Goal: Information Seeking & Learning: Learn about a topic

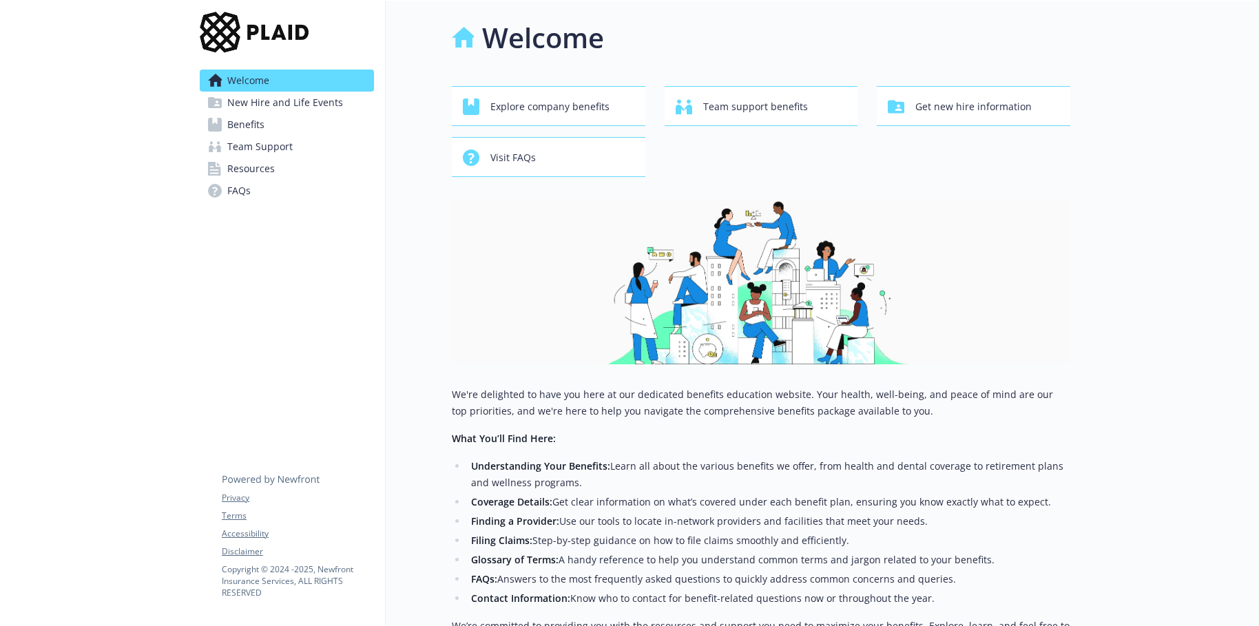
click at [260, 129] on span "Benefits" at bounding box center [245, 125] width 37 height 22
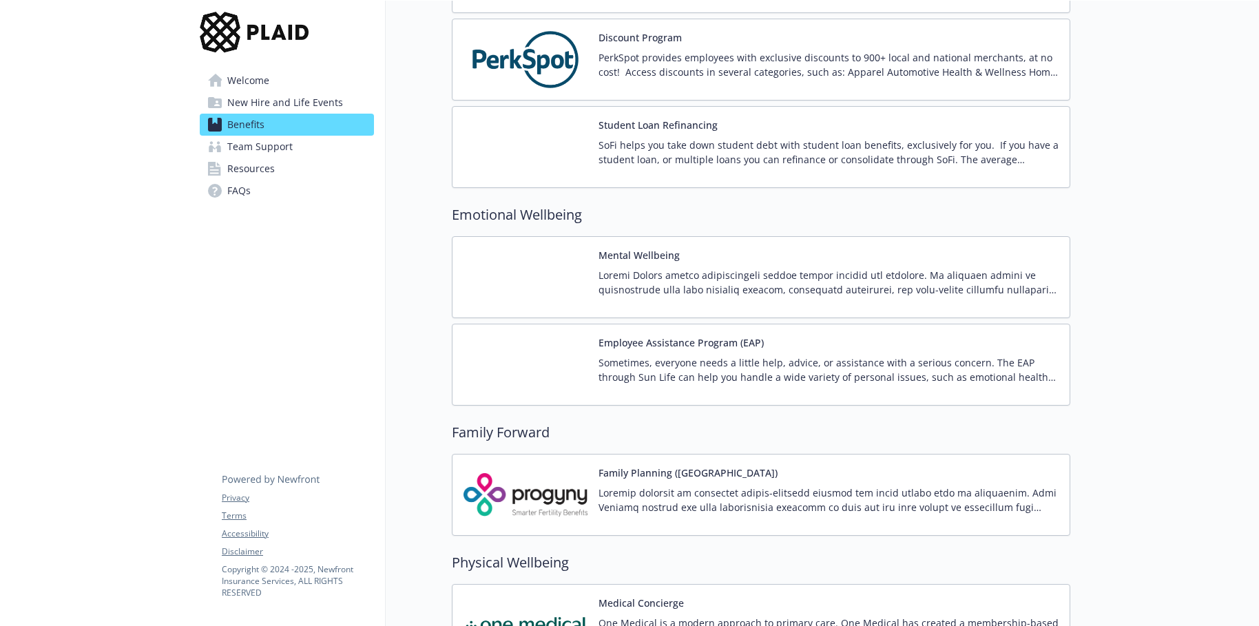
scroll to position [2342, 0]
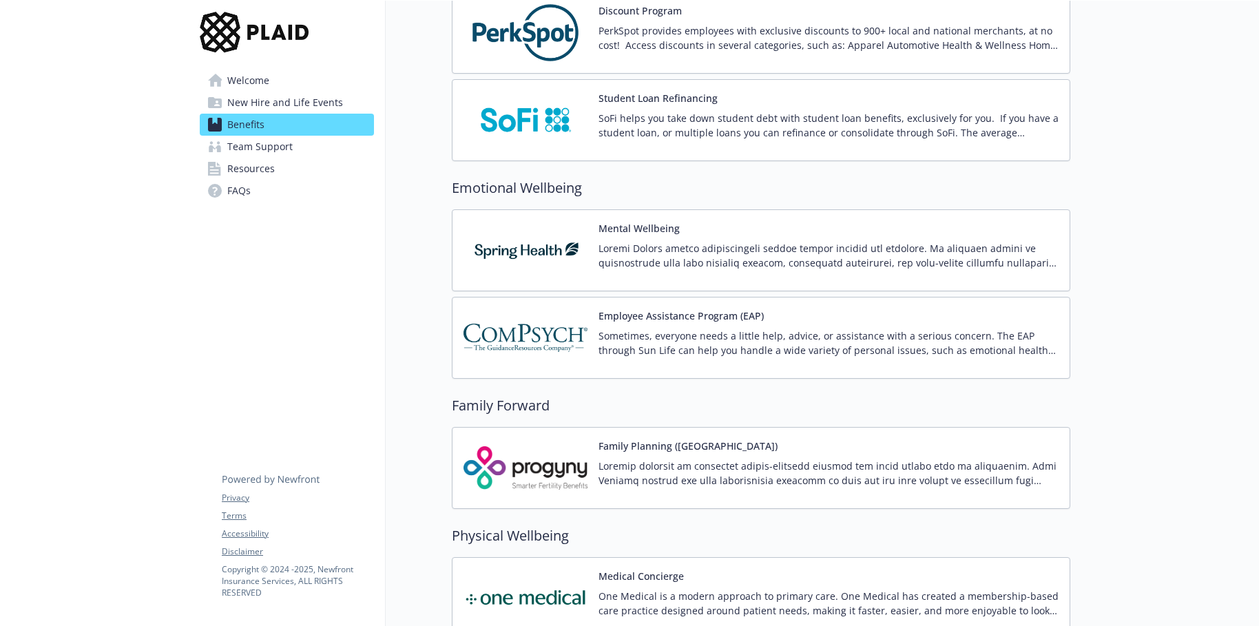
click at [749, 249] on p at bounding box center [829, 255] width 460 height 29
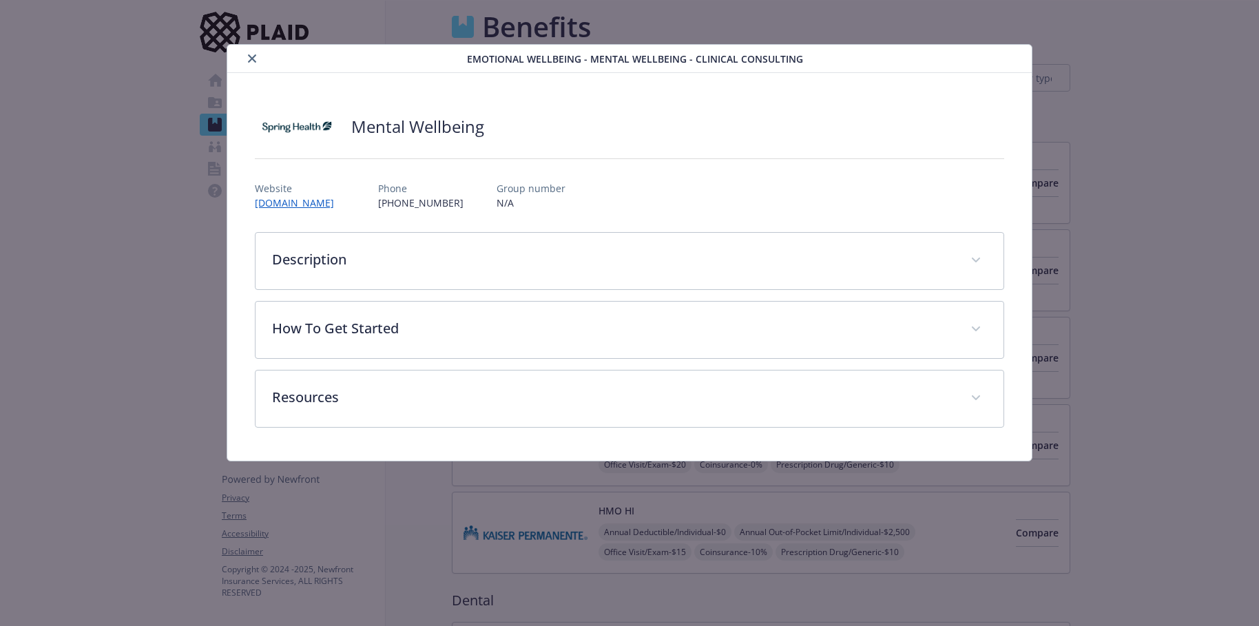
scroll to position [2342, 0]
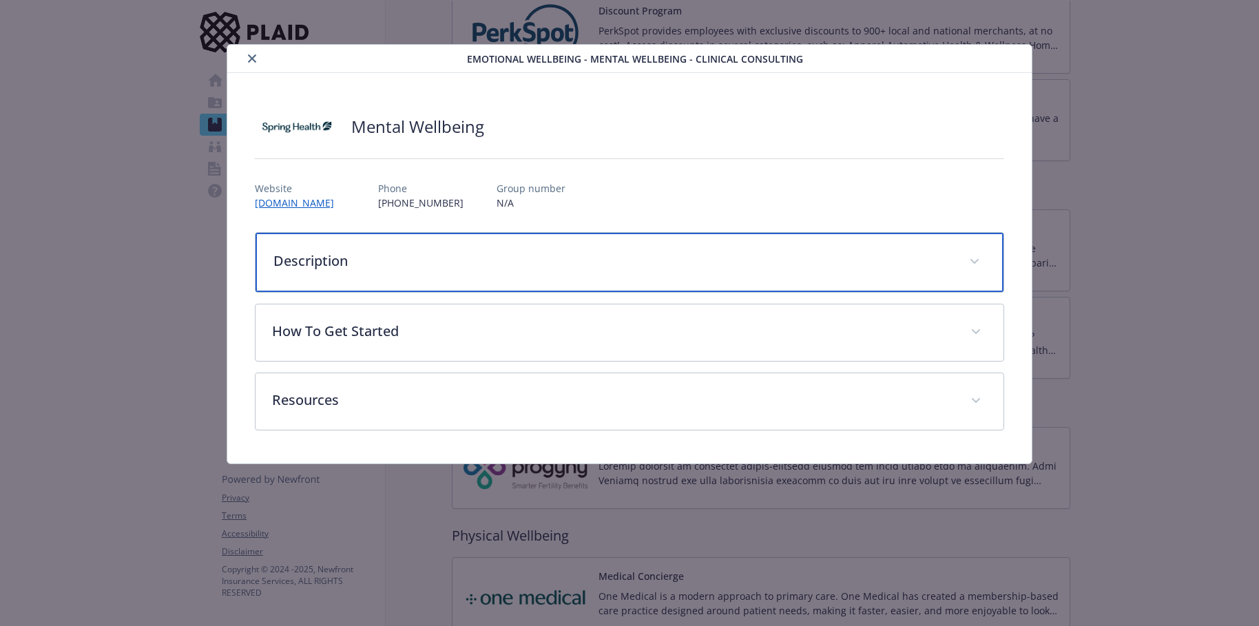
click at [372, 275] on div "Description" at bounding box center [630, 262] width 748 height 59
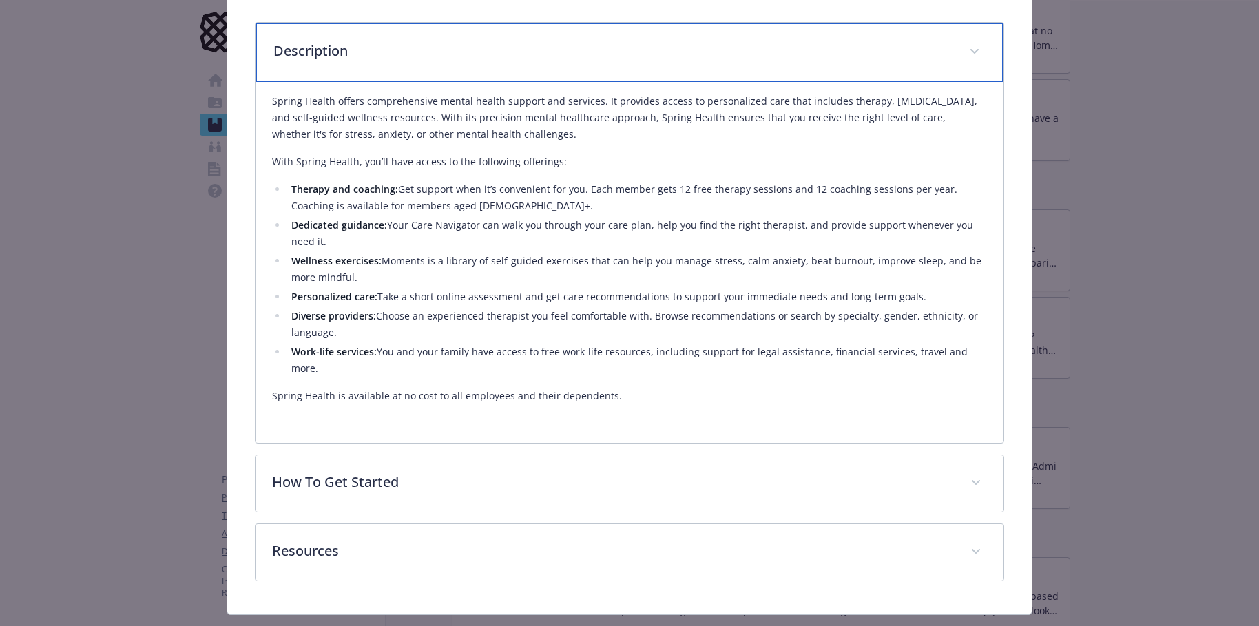
scroll to position [227, 0]
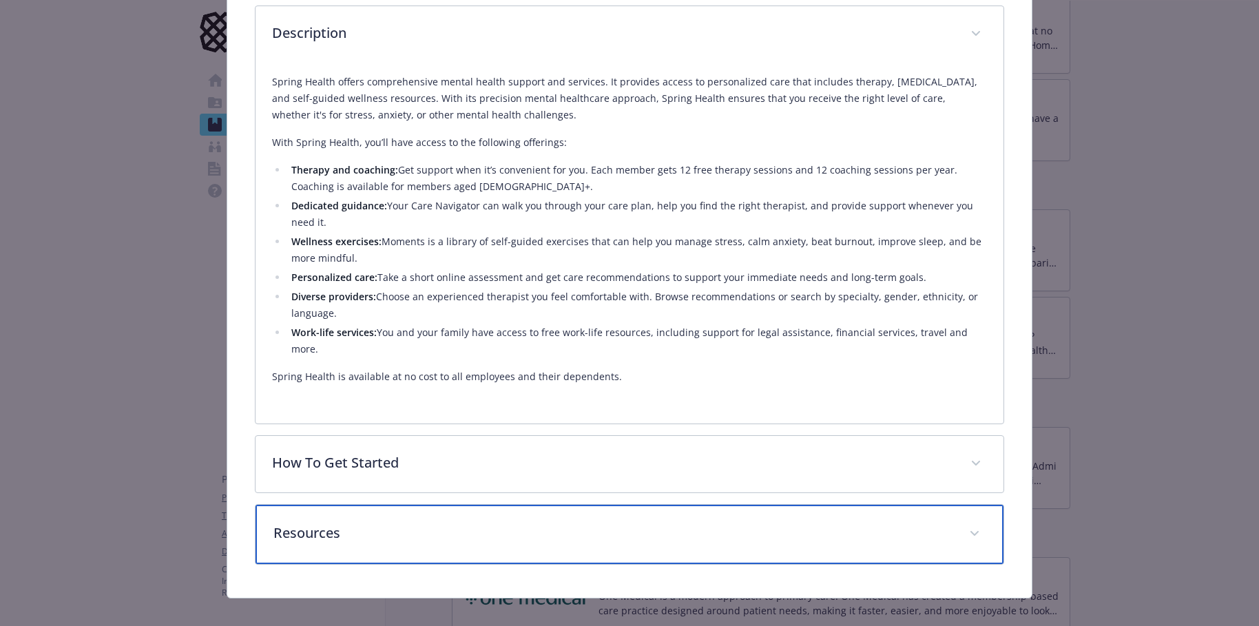
click at [344, 523] on p "Resources" at bounding box center [612, 533] width 679 height 21
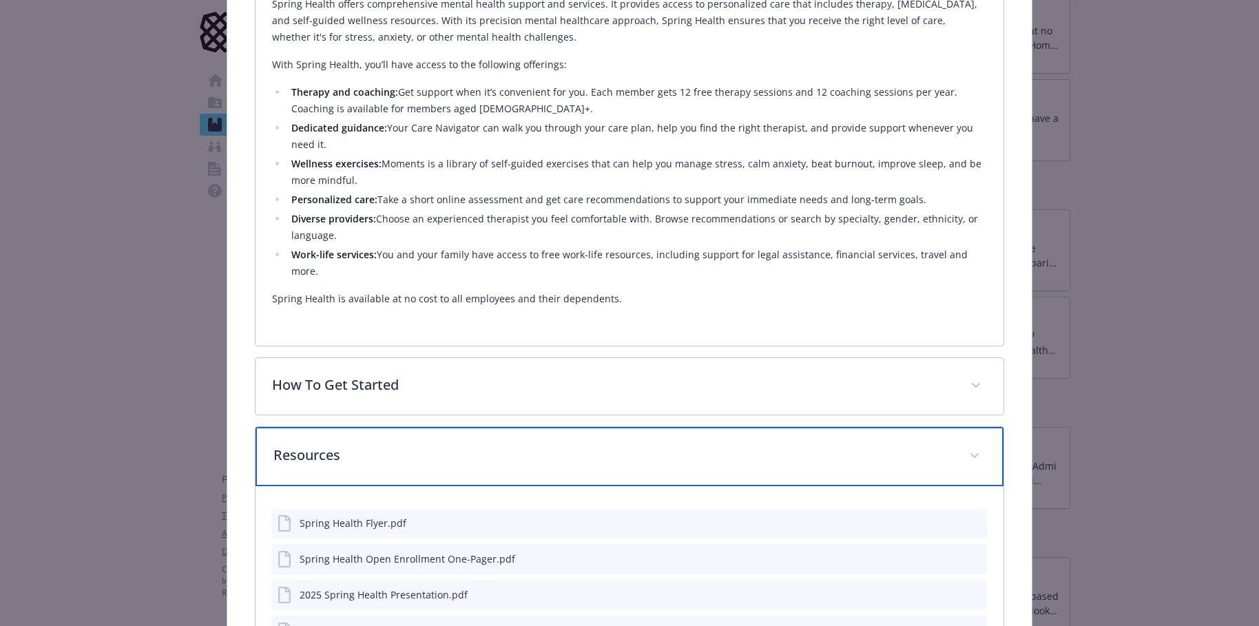
scroll to position [414, 0]
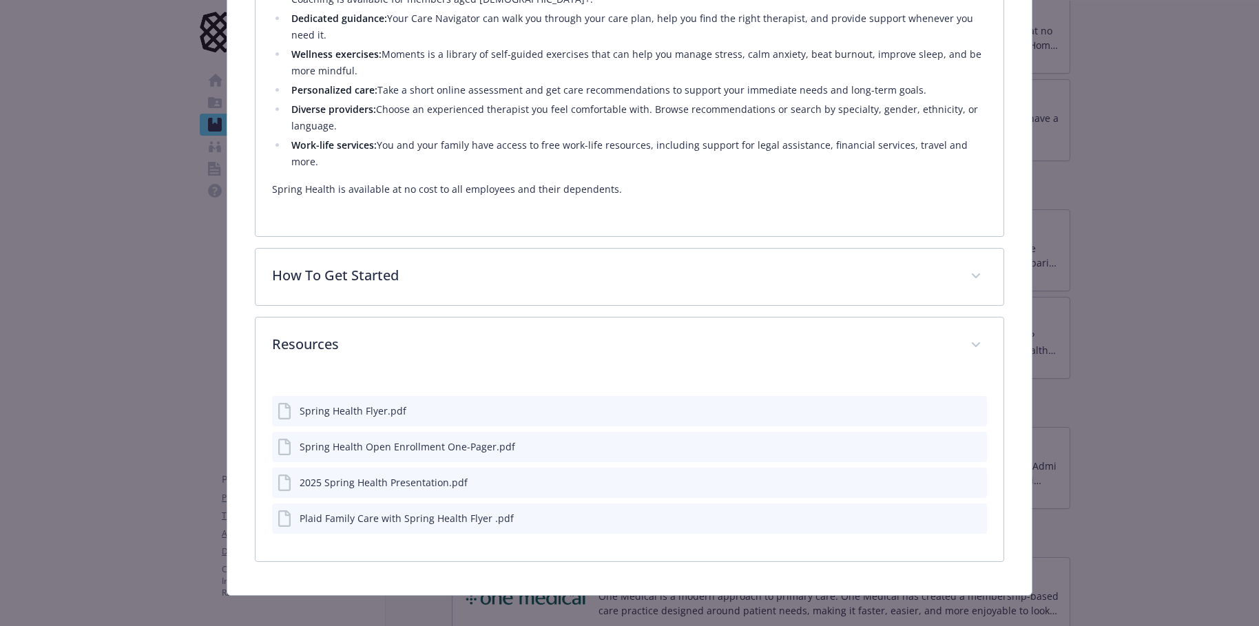
click at [346, 511] on div "Plaid Family Care with Spring Health Flyer .pdf" at bounding box center [407, 518] width 214 height 14
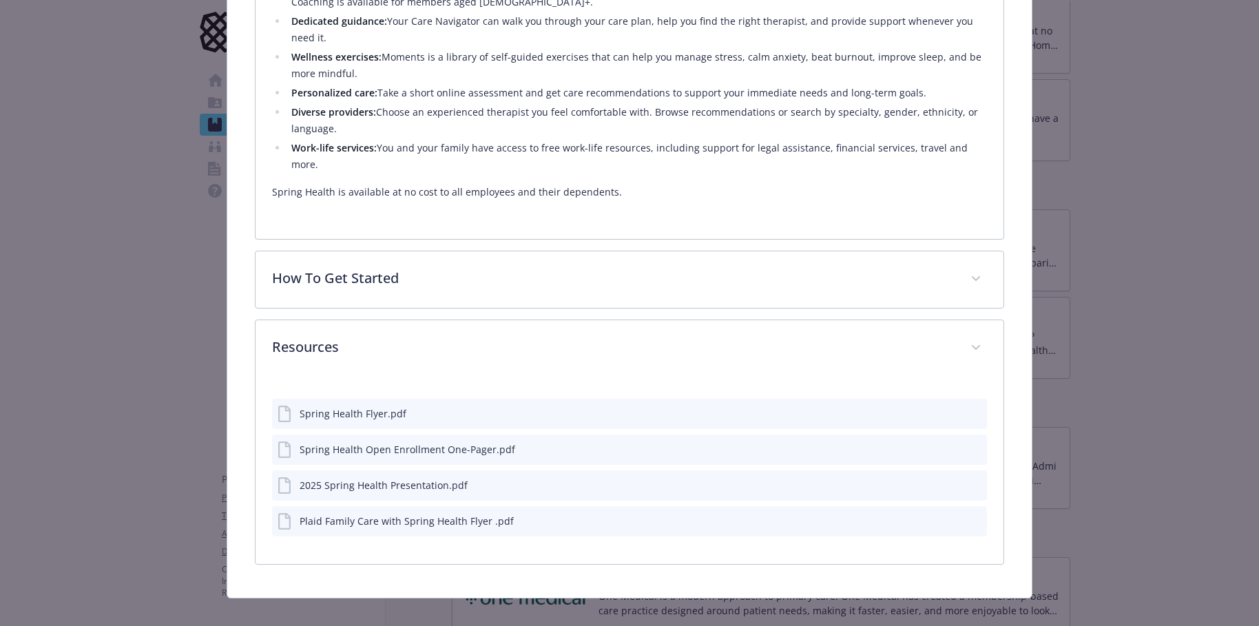
click at [970, 516] on icon "preview file" at bounding box center [974, 521] width 12 height 10
click at [968, 408] on icon "preview file" at bounding box center [974, 413] width 12 height 10
